Goal: Obtain resource: Obtain resource

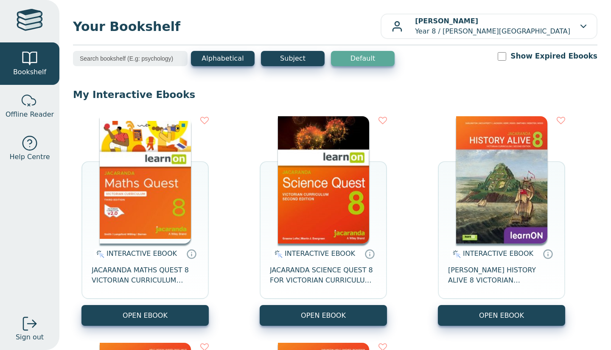
click at [108, 305] on button "OPEN EBOOK" at bounding box center [144, 315] width 127 height 21
click at [173, 308] on button "OPEN EBOOK" at bounding box center [144, 315] width 127 height 21
